Goal: Task Accomplishment & Management: Manage account settings

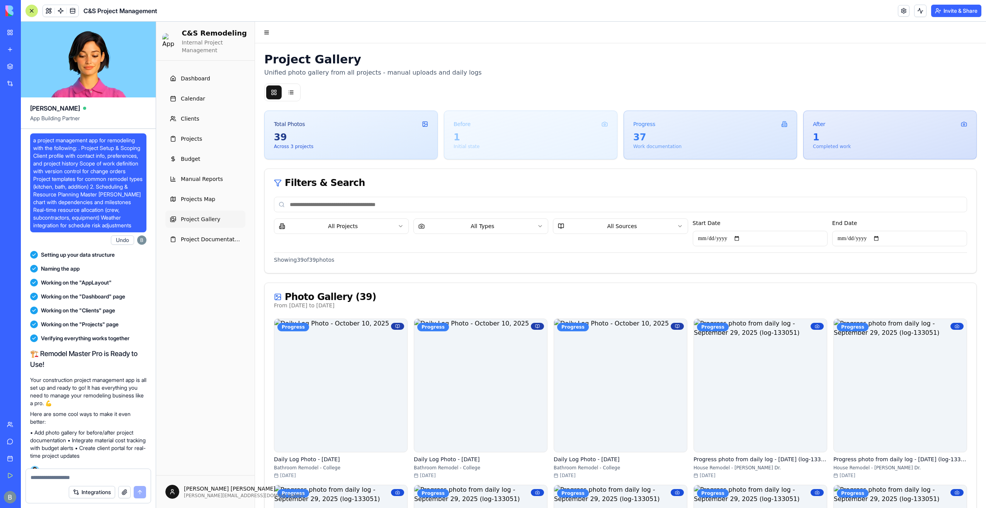
scroll to position [97910, 0]
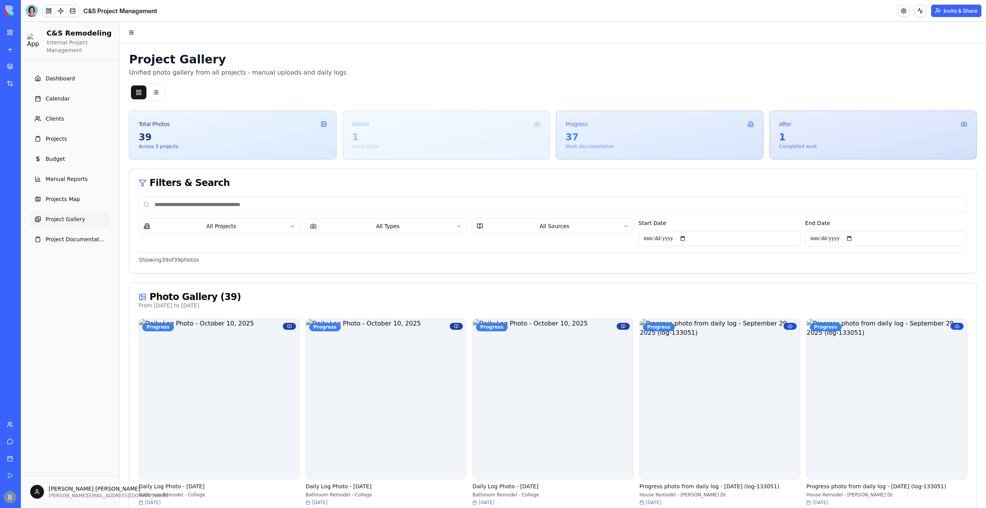
click at [942, 9] on button "Invite & Share" at bounding box center [956, 11] width 50 height 12
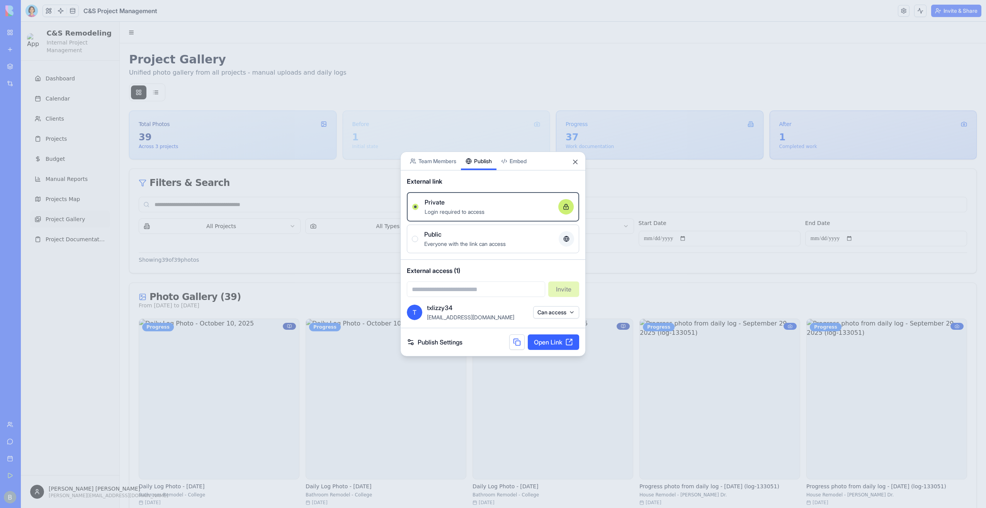
click at [485, 180] on div "Share App Team Members Publish Embed External link Private Login required to ac…" at bounding box center [492, 253] width 185 height 205
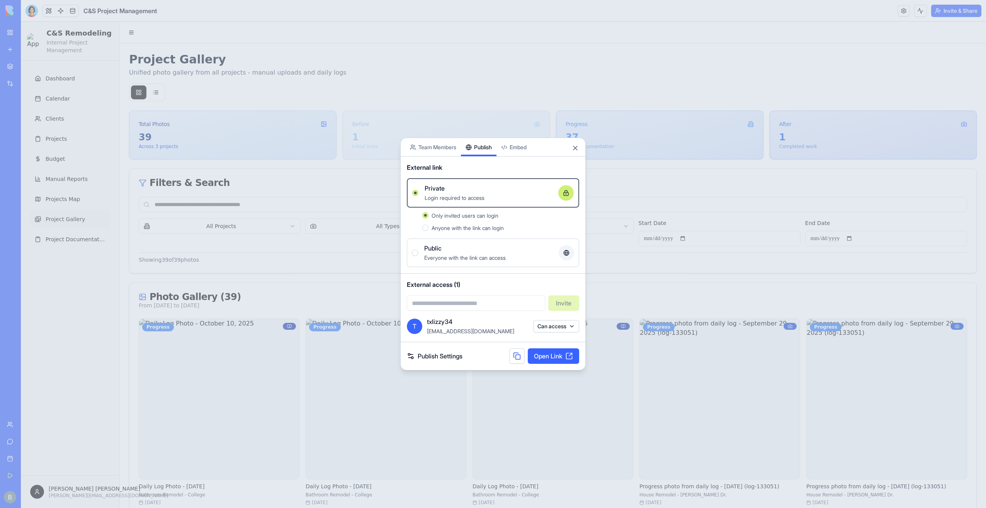
click at [553, 303] on form "Invite" at bounding box center [493, 302] width 172 height 15
click at [479, 305] on input "email" at bounding box center [476, 302] width 138 height 15
click at [478, 304] on input "email" at bounding box center [476, 302] width 138 height 15
click at [471, 289] on div "External access (1) Invite" at bounding box center [493, 295] width 185 height 43
click at [534, 322] on button "Can access" at bounding box center [556, 326] width 46 height 12
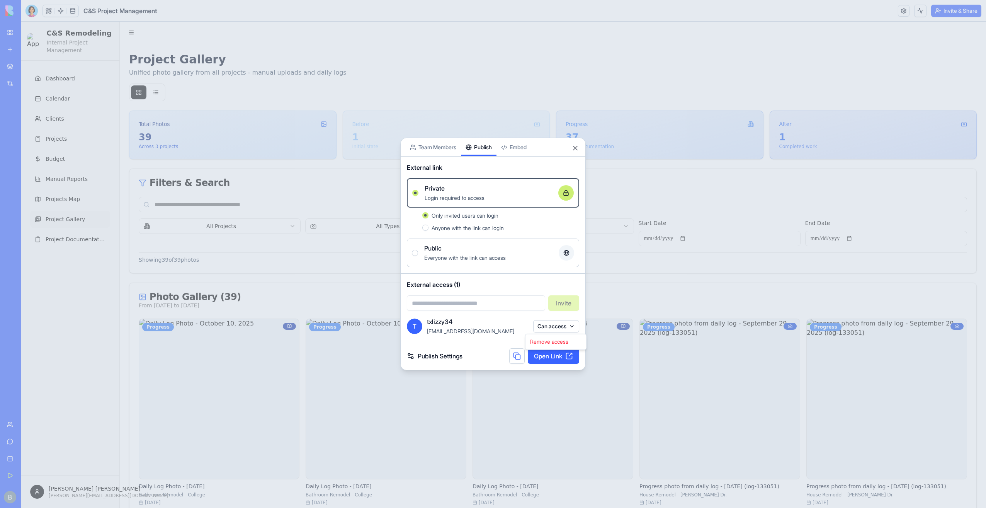
click at [534, 322] on div at bounding box center [493, 254] width 986 height 508
click at [574, 150] on button "Close" at bounding box center [575, 148] width 8 height 8
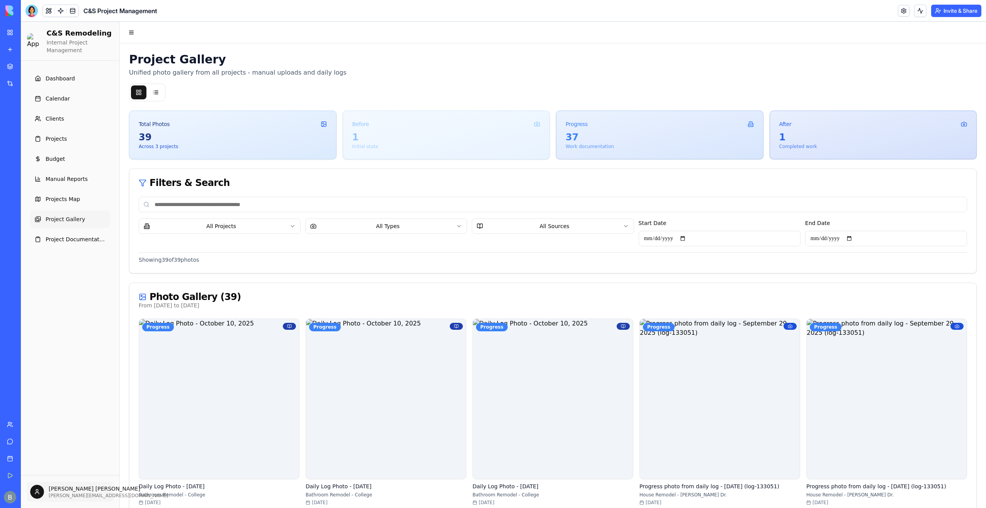
click at [80, 430] on link "App Settings" at bounding box center [70, 428] width 83 height 12
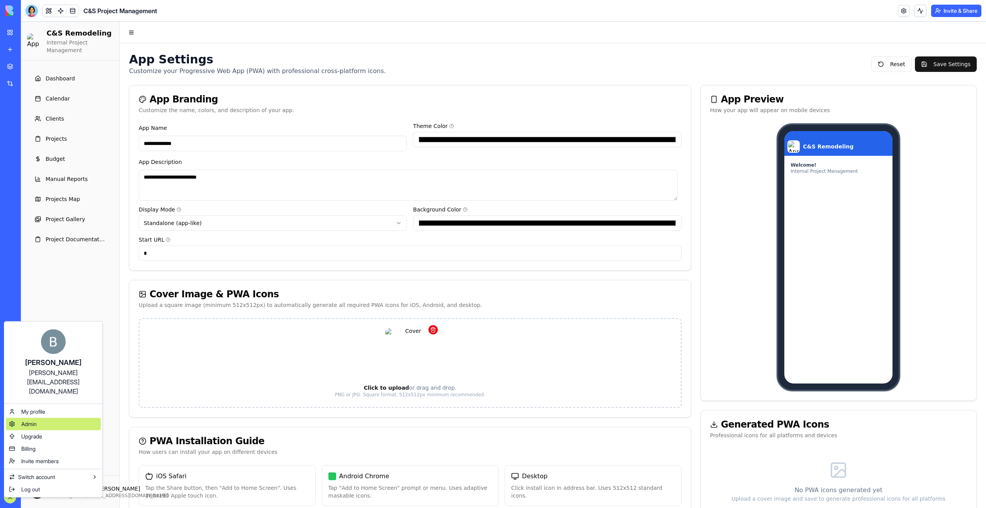
click at [48, 418] on div "Admin" at bounding box center [53, 424] width 95 height 12
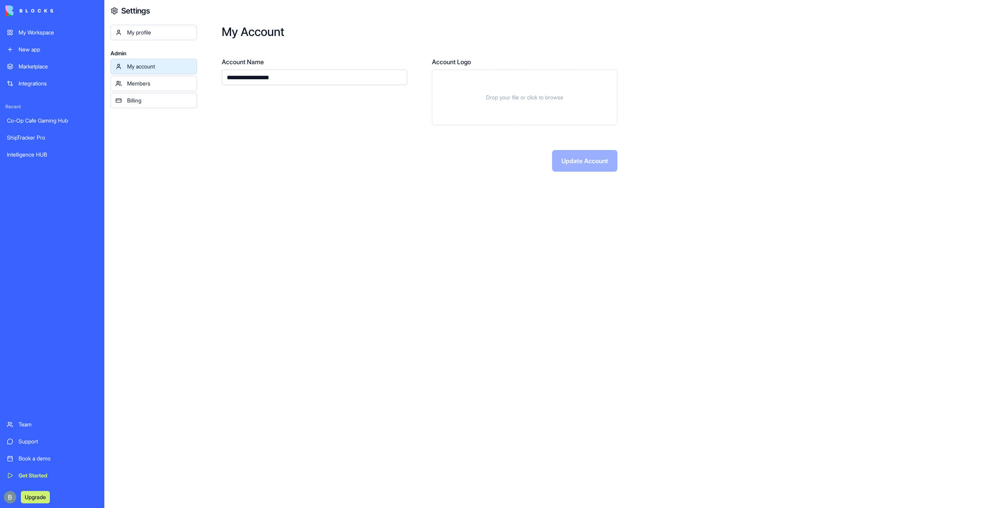
click at [157, 87] on div "Members" at bounding box center [159, 84] width 65 height 8
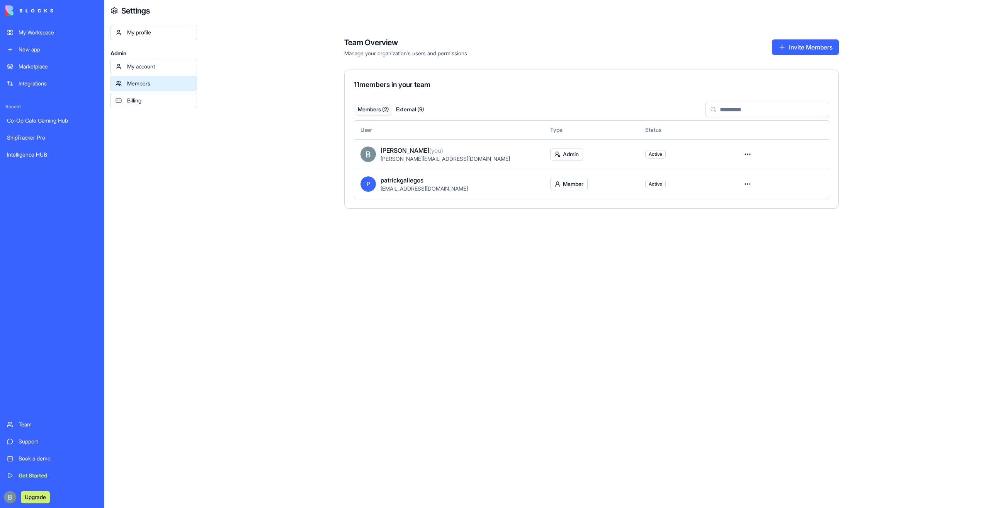
click at [753, 181] on html "My Workspace New app Marketplace Integrations Recent Co-Op Cafe Gaming Hub Ship…" at bounding box center [493, 254] width 986 height 508
click at [732, 228] on div "Remove user" at bounding box center [721, 229] width 62 height 12
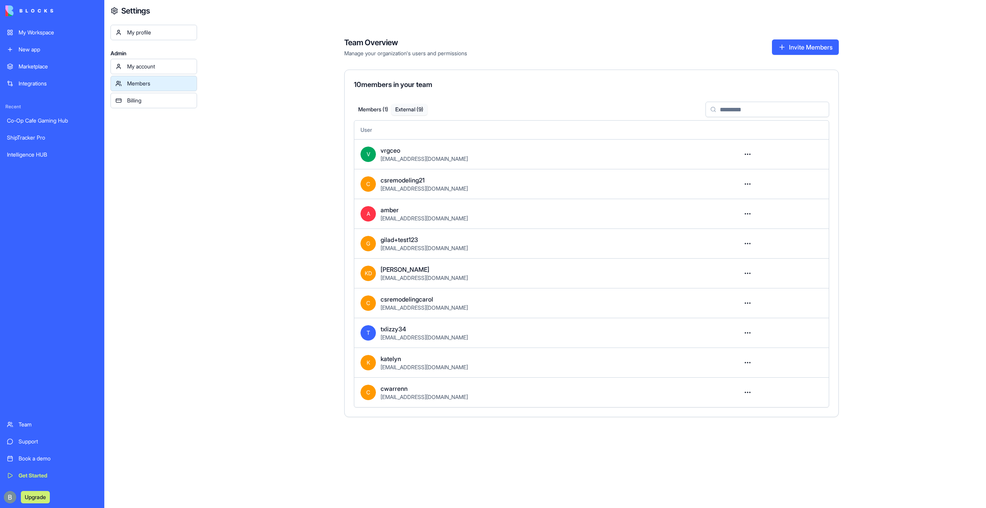
click at [416, 109] on button "External ( 9 )" at bounding box center [409, 109] width 36 height 11
click at [746, 214] on html "My Workspace New app Marketplace Integrations Recent Co-Op Cafe Gaming Hub Ship…" at bounding box center [493, 254] width 986 height 508
click at [725, 247] on div "Remove user" at bounding box center [720, 246] width 63 height 12
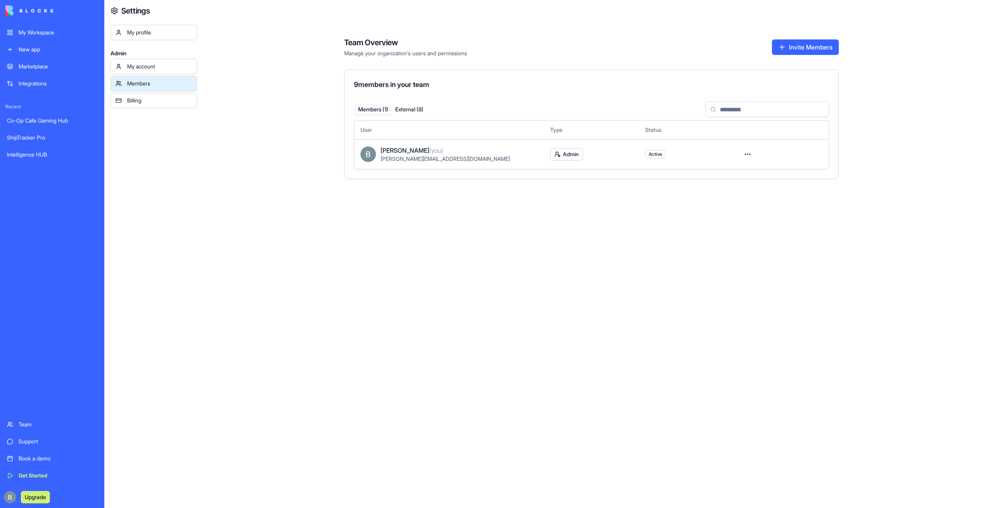
click at [417, 112] on button "External ( 8 )" at bounding box center [409, 109] width 36 height 11
click at [370, 108] on button "Members ( 1 )" at bounding box center [373, 109] width 36 height 11
click at [737, 157] on td at bounding box center [781, 154] width 95 height 30
click at [751, 151] on html "My Workspace New app Marketplace Integrations Recent Co-Op Cafe Gaming Hub Ship…" at bounding box center [493, 254] width 986 height 508
click at [746, 152] on html "My Workspace New app Marketplace Integrations Recent Co-Op Cafe Gaming Hub Ship…" at bounding box center [493, 254] width 986 height 508
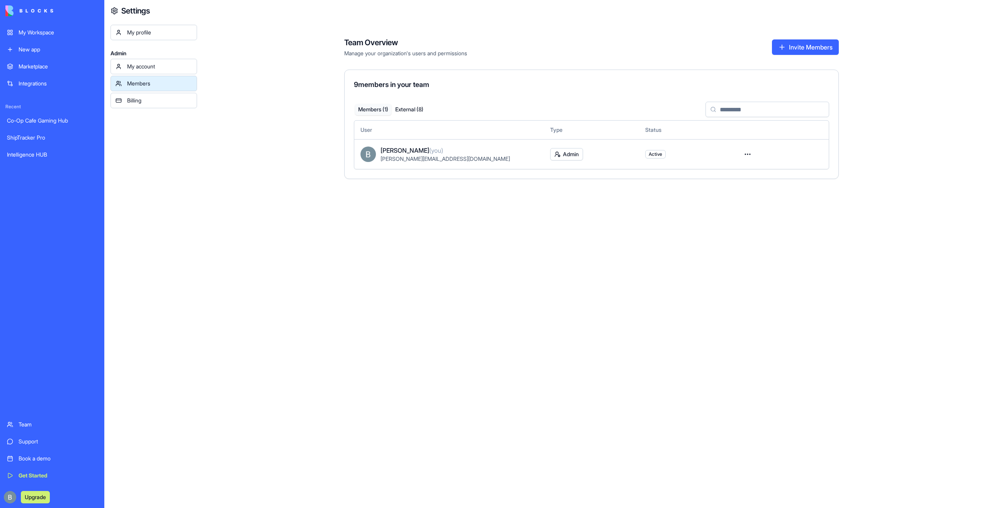
click at [403, 111] on button "External ( 8 )" at bounding box center [409, 109] width 36 height 11
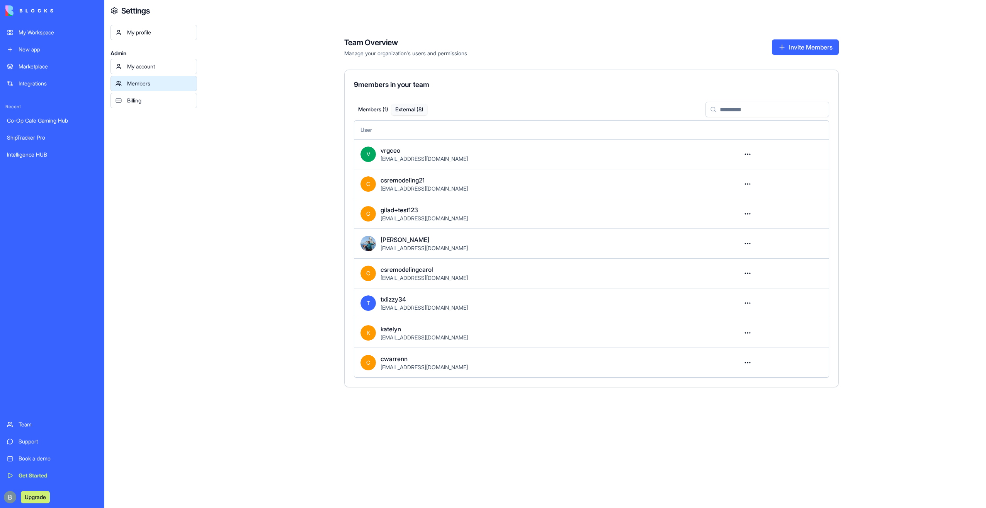
click at [805, 43] on button "Invite Members" at bounding box center [805, 46] width 67 height 15
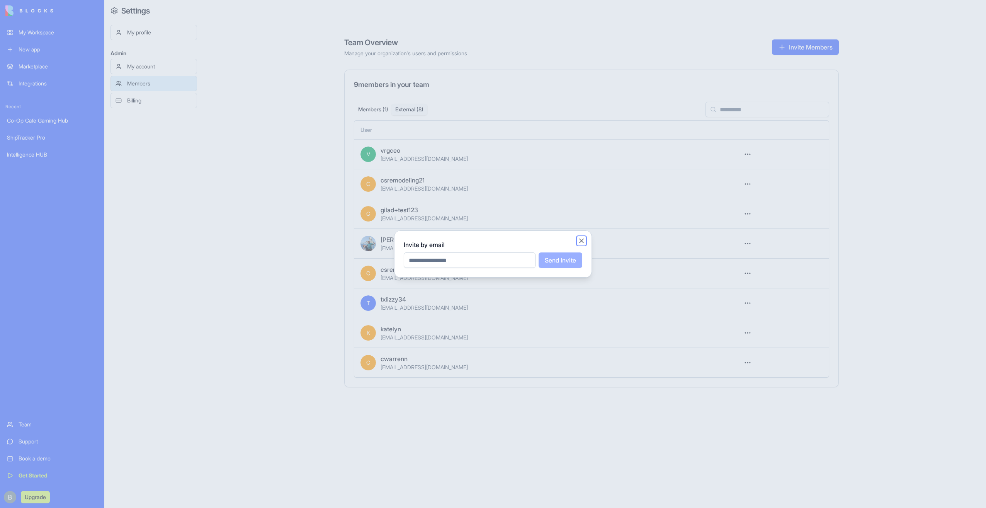
click at [582, 241] on button "Close" at bounding box center [582, 241] width 8 height 8
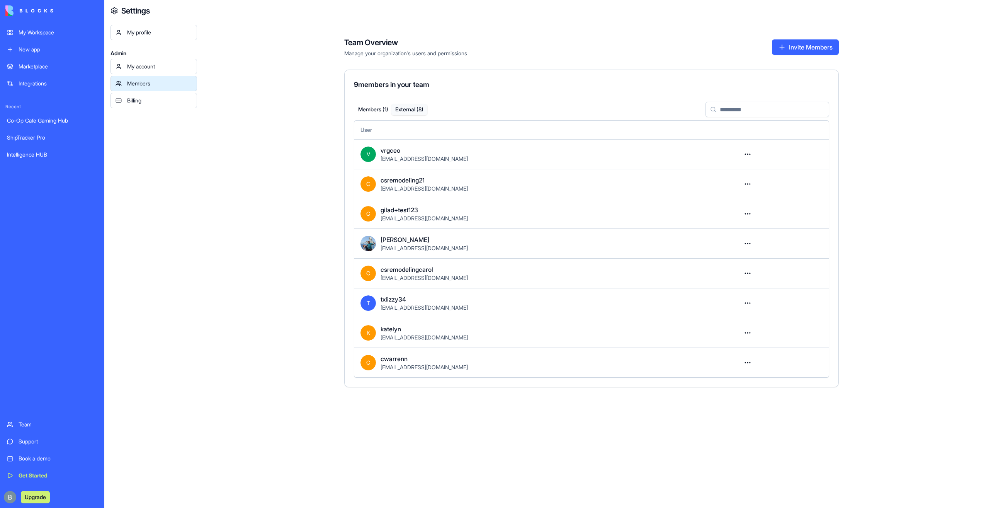
click at [753, 216] on html "My Workspace New app Marketplace Integrations Recent Co-Op Cafe Gaming Hub Ship…" at bounding box center [493, 254] width 986 height 508
click at [752, 216] on html "My Workspace New app Marketplace Integrations Recent Co-Op Cafe Gaming Hub Ship…" at bounding box center [493, 254] width 986 height 508
click at [49, 37] on link "My Workspace" at bounding box center [52, 32] width 100 height 15
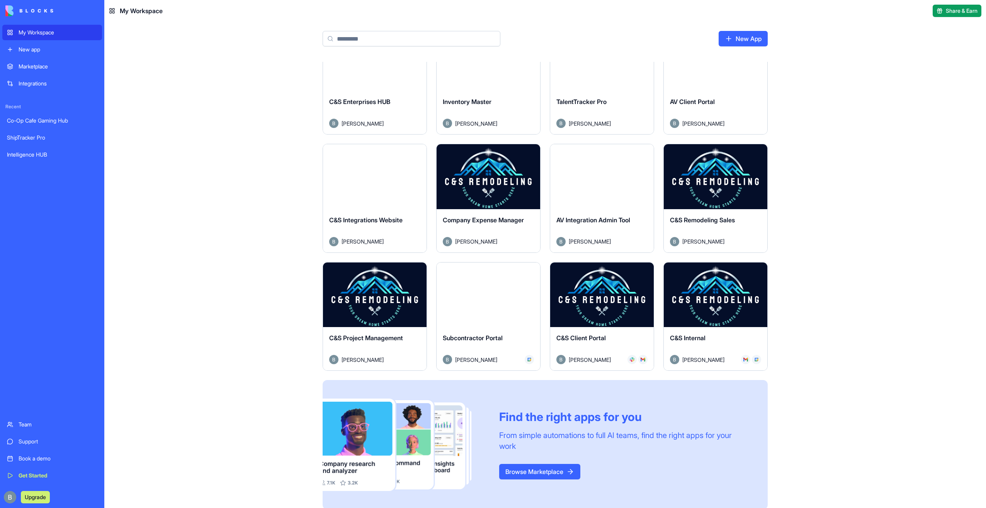
scroll to position [155, 0]
click at [380, 288] on button "Launch" at bounding box center [375, 293] width 58 height 15
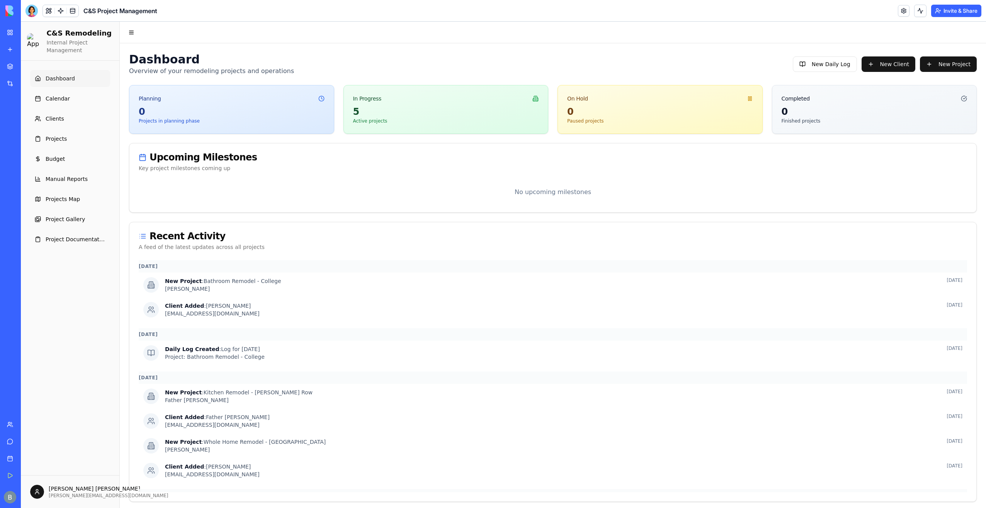
click at [940, 11] on button "Invite & Share" at bounding box center [956, 11] width 50 height 12
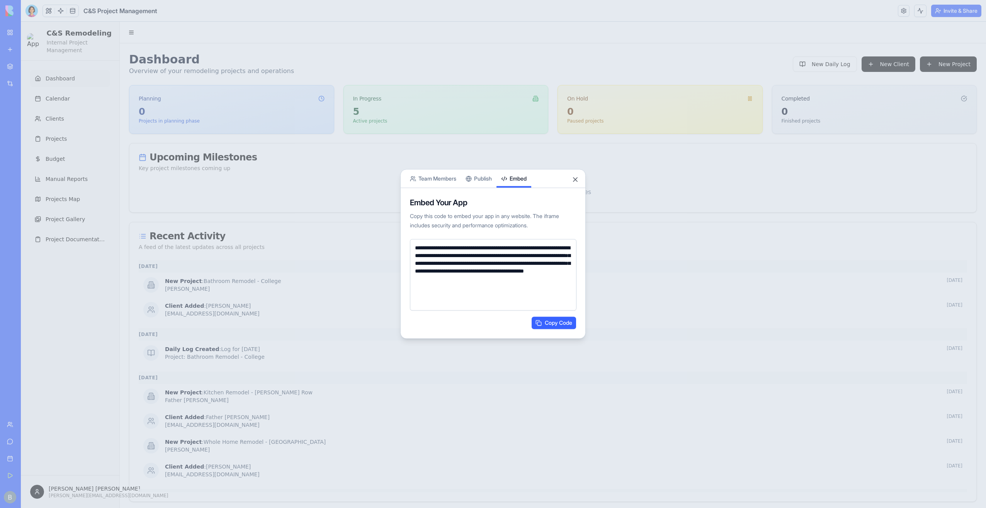
click at [508, 181] on button "Embed" at bounding box center [514, 178] width 35 height 18
click at [475, 174] on div "**********" at bounding box center [492, 254] width 185 height 170
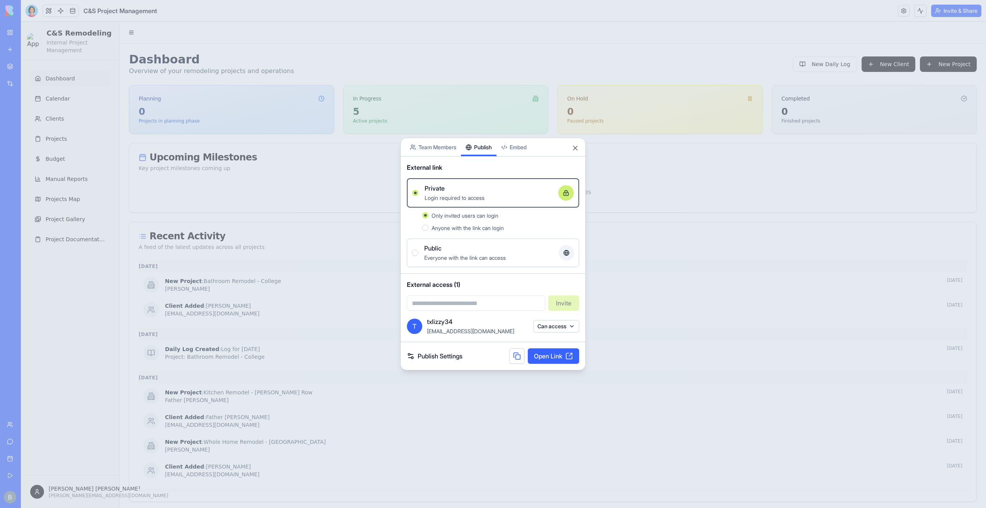
click at [473, 300] on input "email" at bounding box center [476, 302] width 138 height 15
click at [480, 277] on div "External access (1) Invite" at bounding box center [493, 295] width 185 height 43
click at [473, 302] on input "email" at bounding box center [476, 302] width 138 height 15
click at [481, 282] on span "External access (1)" at bounding box center [493, 284] width 172 height 9
drag, startPoint x: 575, startPoint y: 150, endPoint x: 410, endPoint y: 196, distance: 171.8
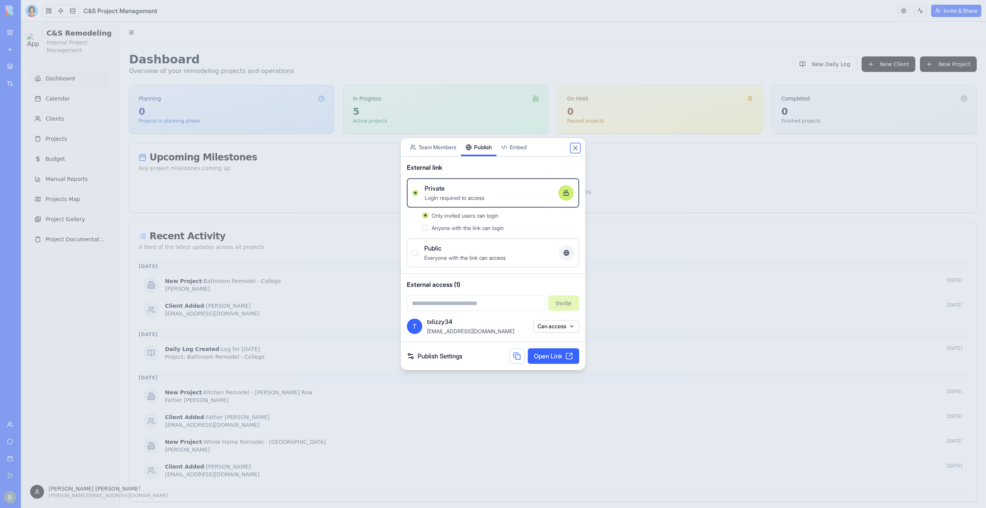
click at [575, 150] on button "Close" at bounding box center [575, 148] width 8 height 8
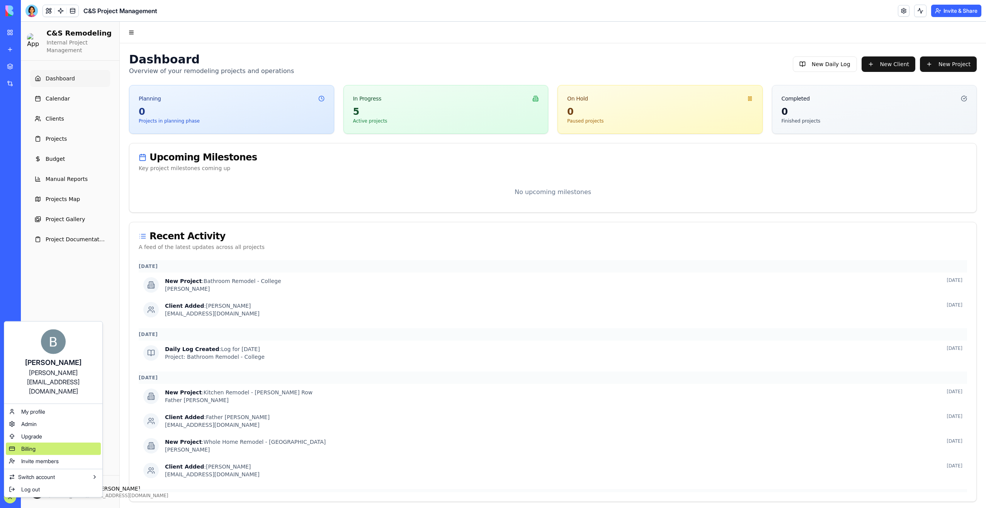
click at [58, 442] on div "Billing" at bounding box center [53, 448] width 95 height 12
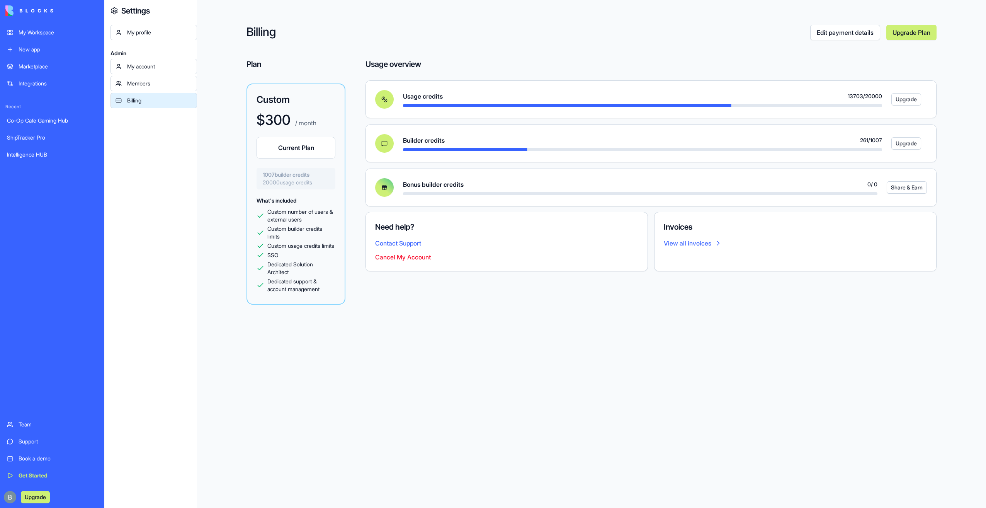
click at [684, 243] on link "View all invoices" at bounding box center [795, 242] width 263 height 9
click at [60, 39] on link "My Workspace" at bounding box center [52, 32] width 100 height 15
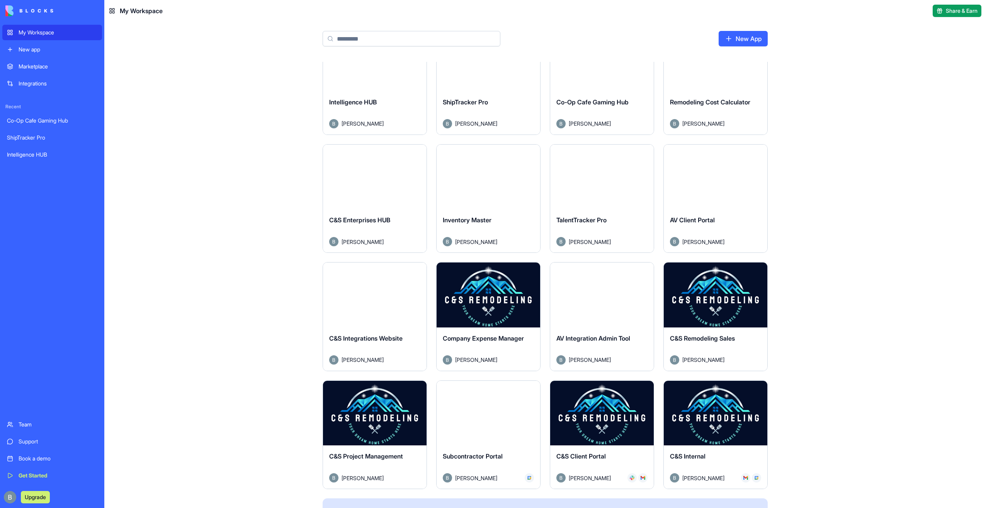
scroll to position [155, 0]
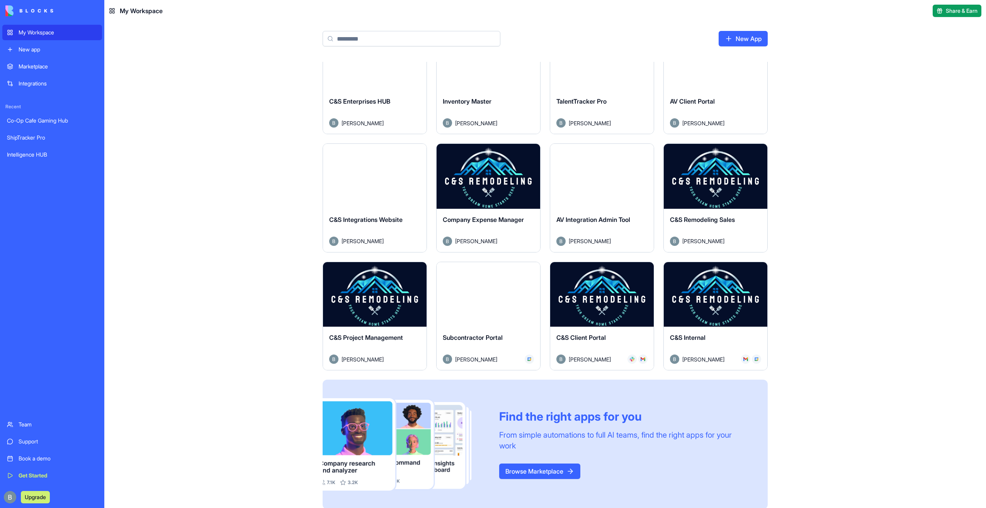
click at [588, 302] on div "Launch" at bounding box center [602, 294] width 104 height 65
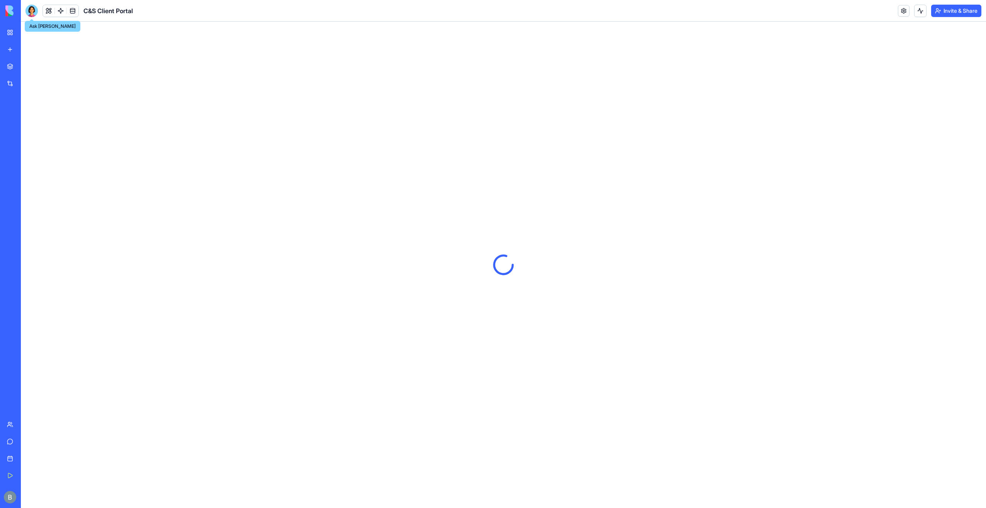
click at [33, 6] on div at bounding box center [32, 11] width 12 height 12
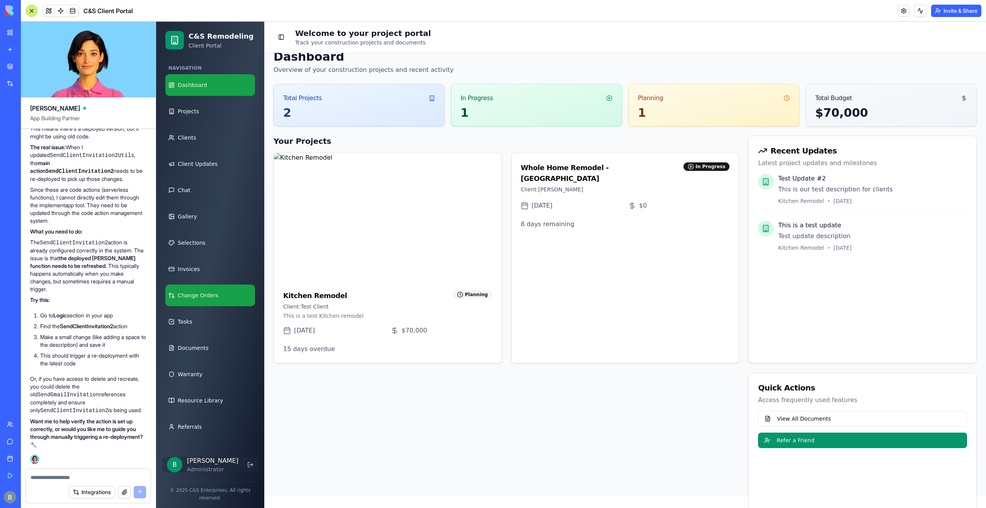
scroll to position [77, 0]
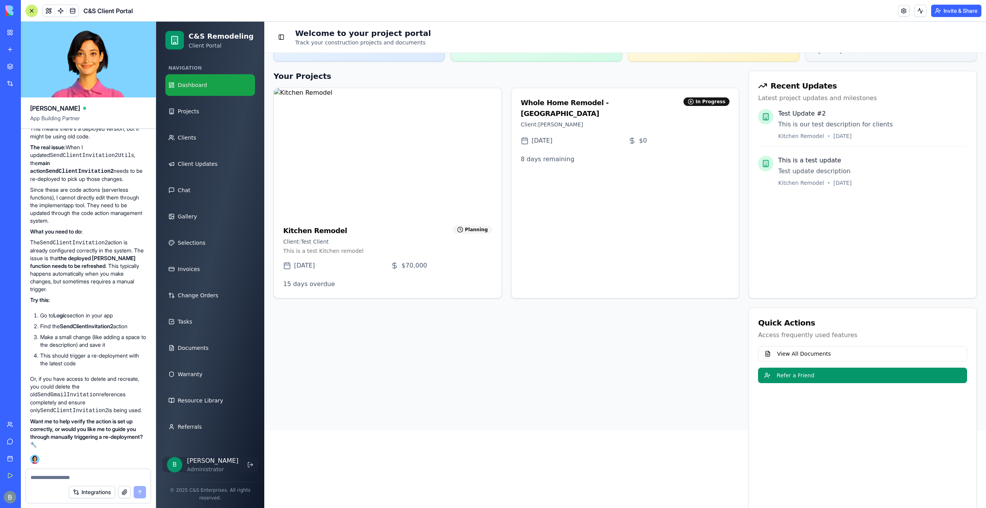
click at [82, 474] on textarea at bounding box center [89, 477] width 116 height 8
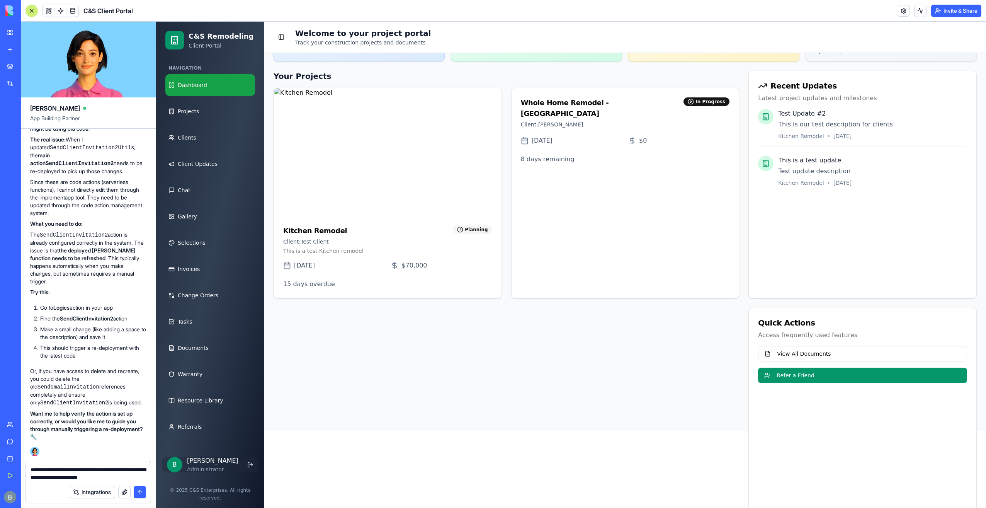
scroll to position [79348, 0]
click at [219, 134] on link "Clients" at bounding box center [210, 138] width 90 height 22
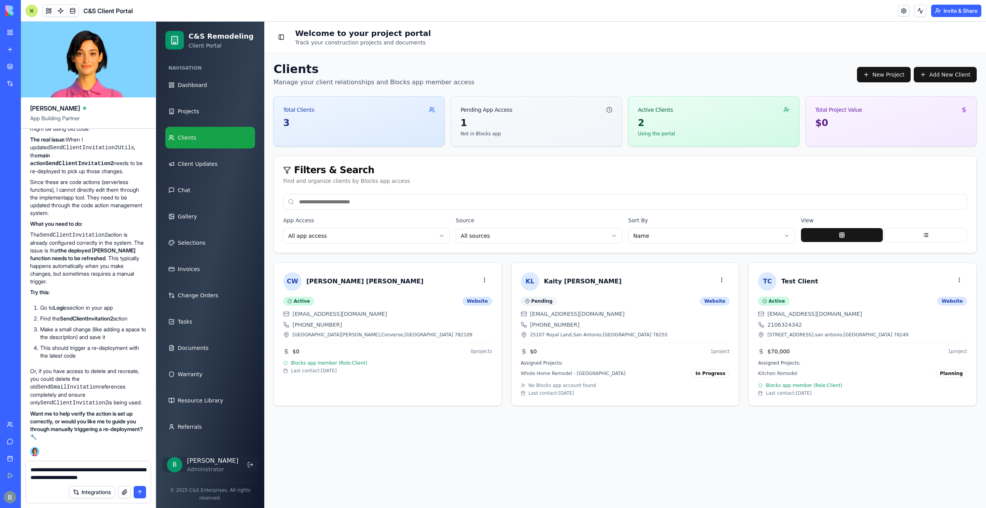
click at [148, 474] on div "**********" at bounding box center [88, 471] width 125 height 20
click at [143, 477] on textarea "**********" at bounding box center [89, 473] width 116 height 15
click at [145, 476] on textarea "**********" at bounding box center [89, 473] width 116 height 15
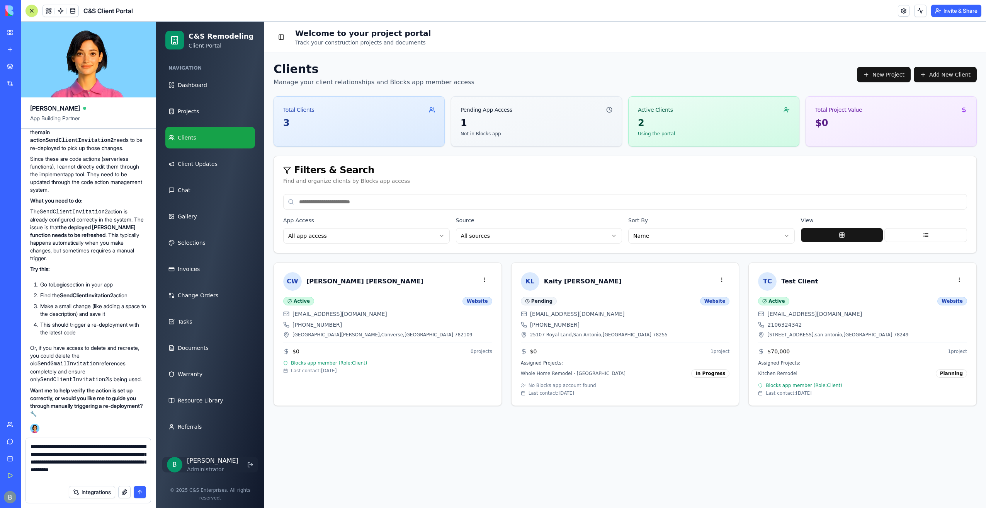
type textarea "**********"
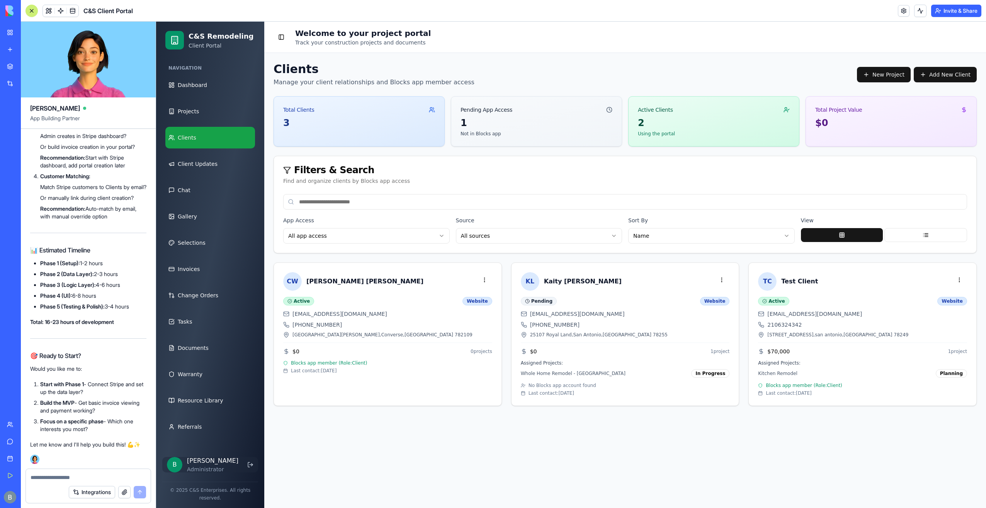
scroll to position [82994, 0]
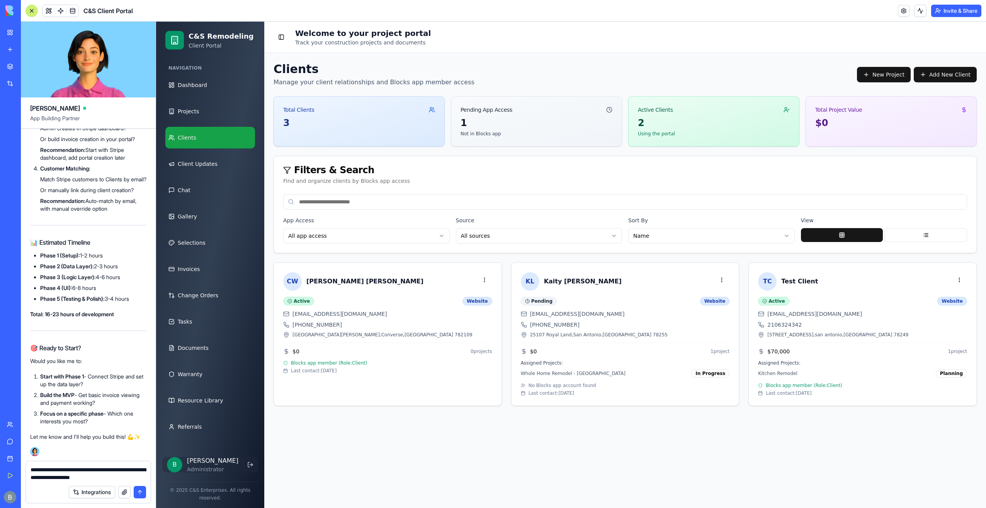
type textarea "**********"
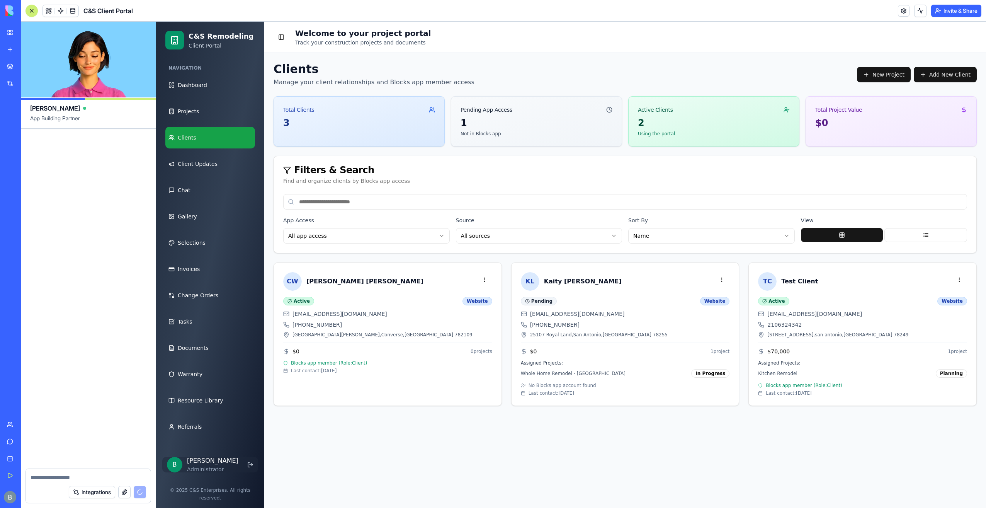
scroll to position [84847, 0]
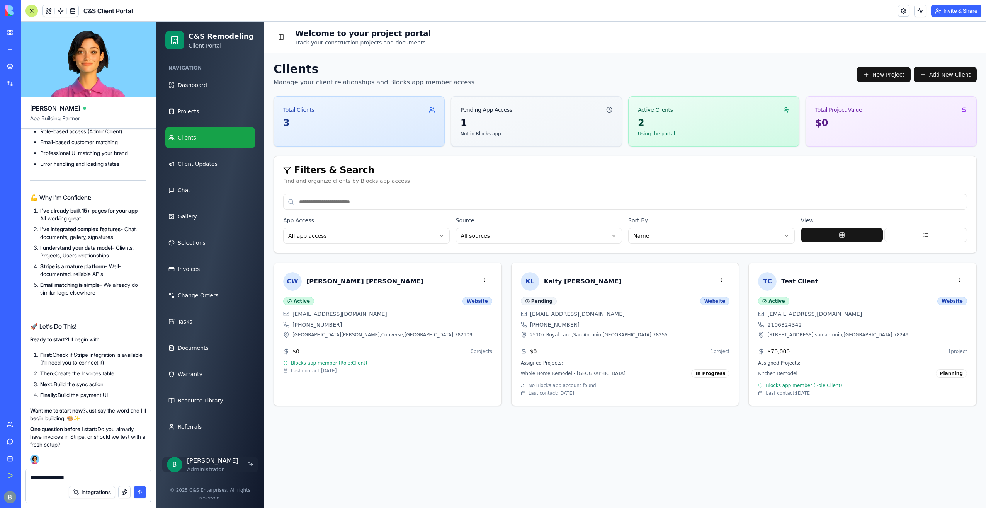
type textarea "**********"
drag, startPoint x: 49, startPoint y: 469, endPoint x: 5, endPoint y: 467, distance: 43.4
click at [5, 467] on div "My Workspace New app Marketplace Integrations Recent Co-Op Cafe Gaming Hub Ship…" at bounding box center [493, 254] width 986 height 508
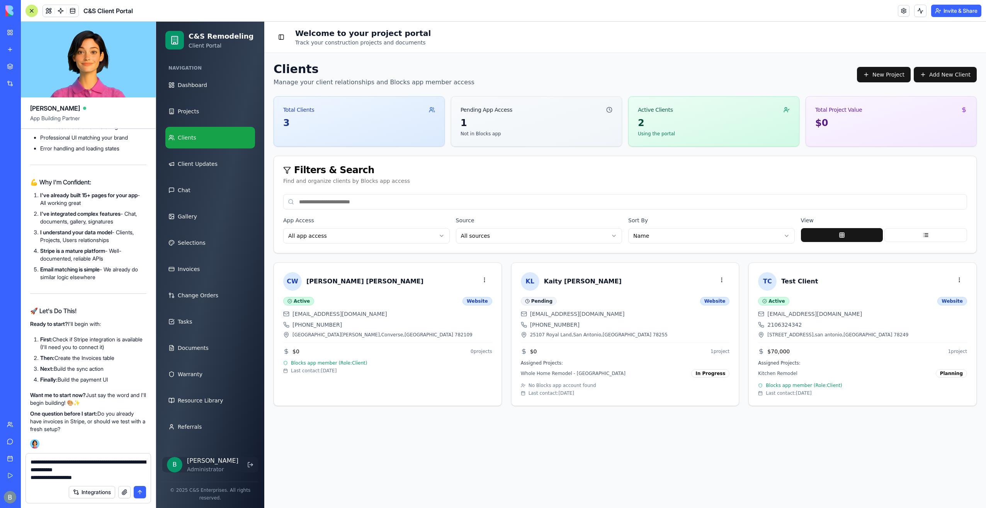
type textarea "**********"
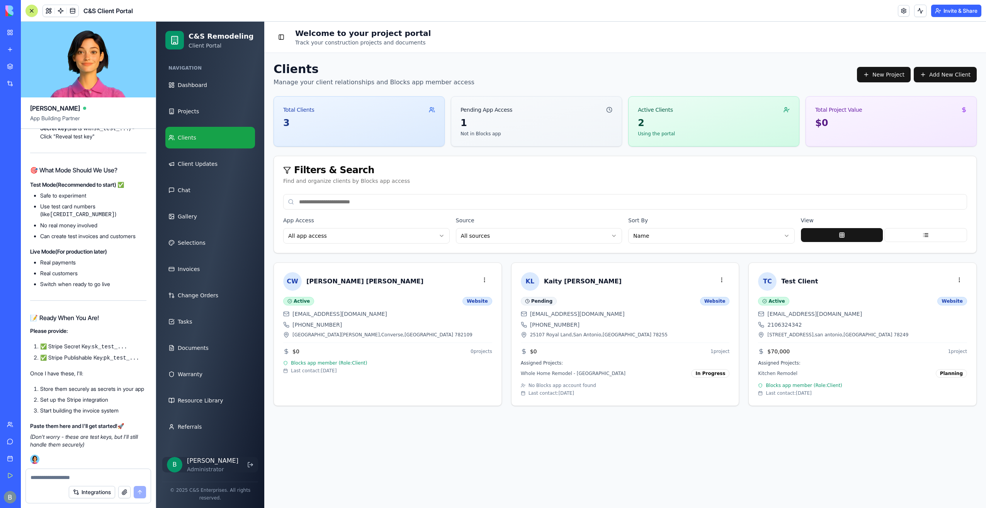
scroll to position [85564, 0]
click at [87, 481] on div "Integrations" at bounding box center [88, 492] width 125 height 22
click at [82, 476] on textarea at bounding box center [89, 477] width 116 height 8
type textarea "**********"
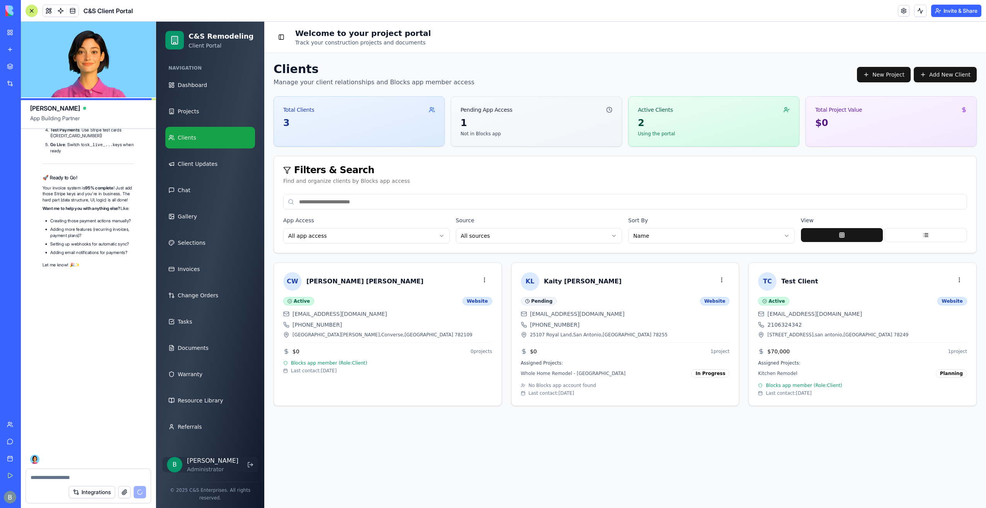
scroll to position [87915, 0]
